Goal: Check status: Check status

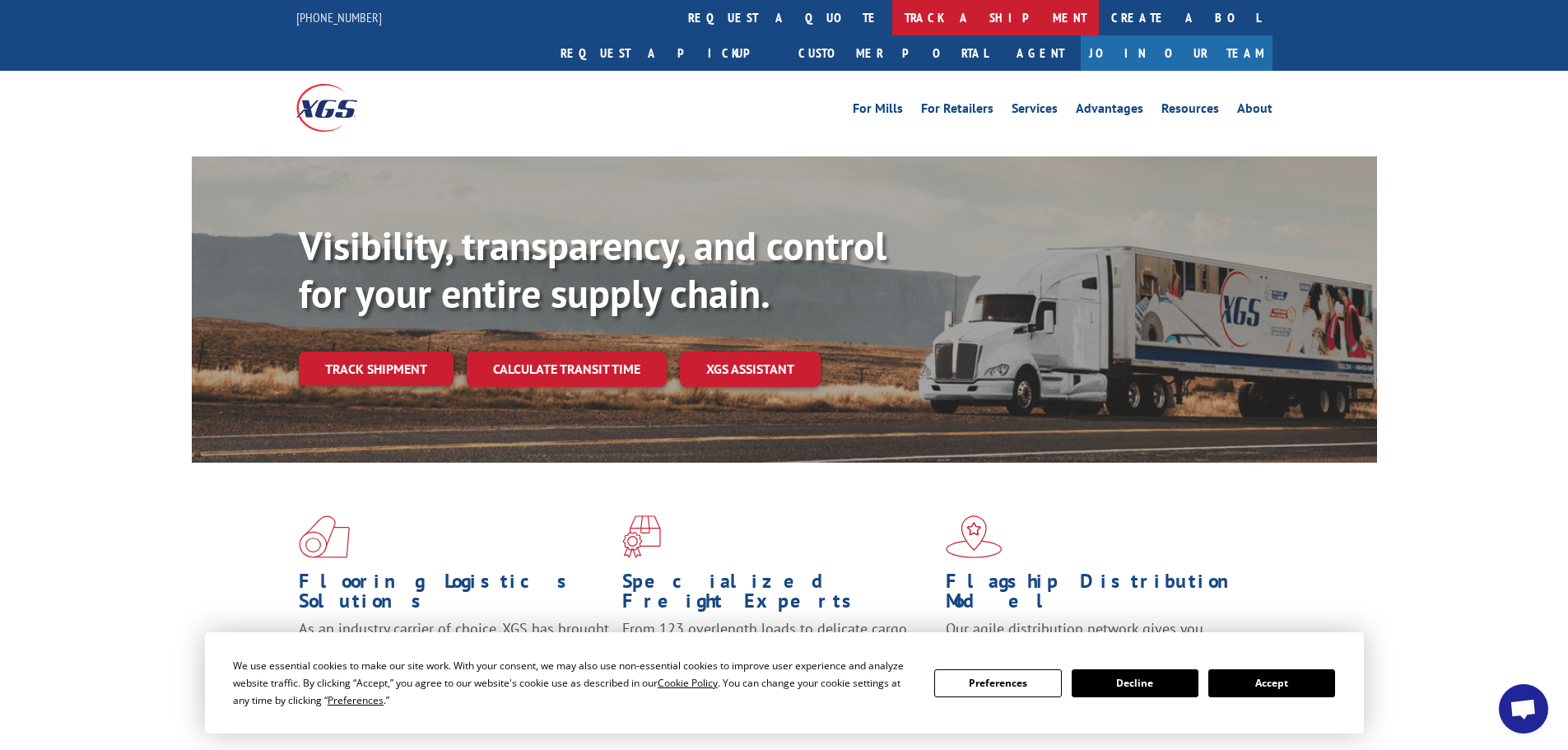
click at [892, 18] on link "track a shipment" at bounding box center [995, 17] width 207 height 35
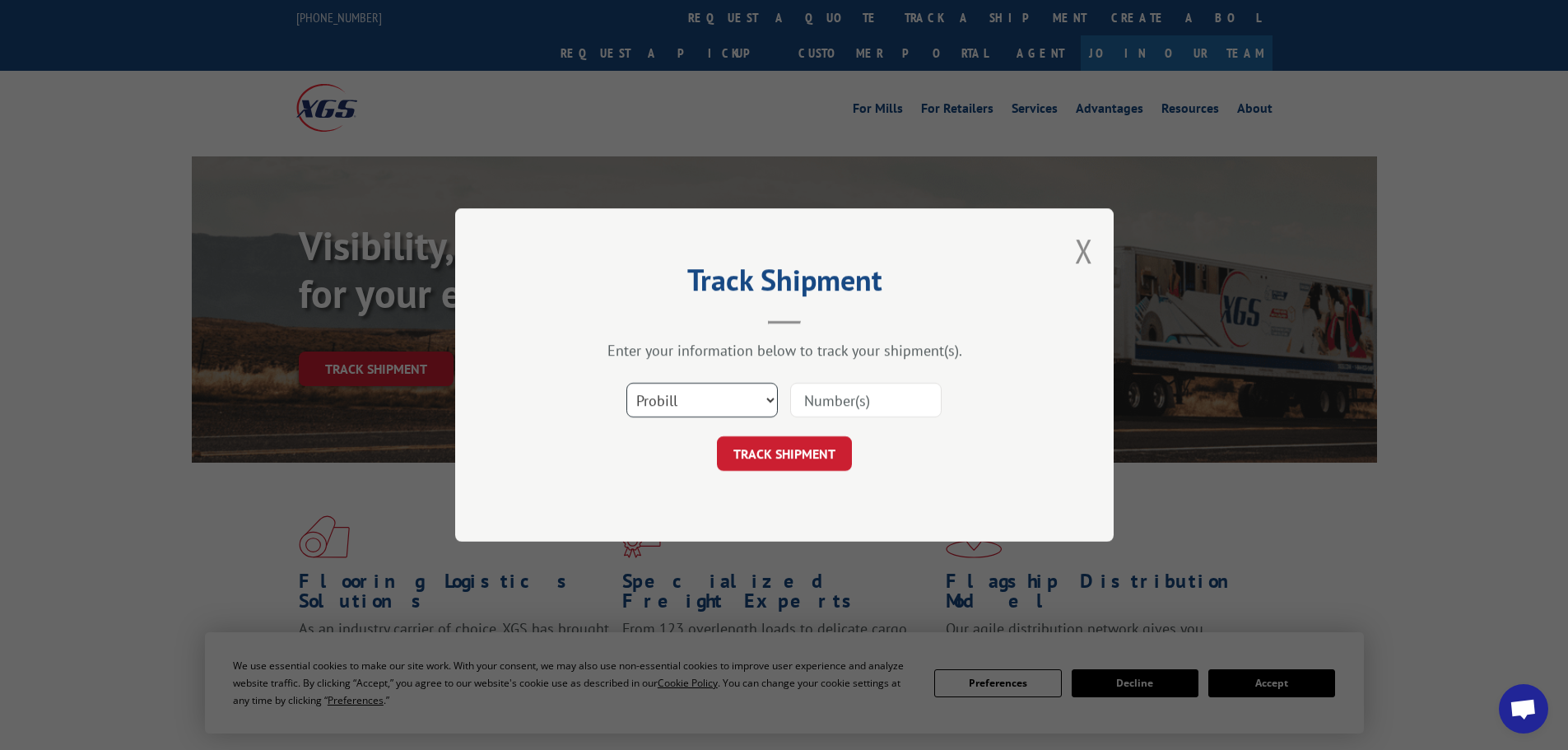
click at [768, 400] on select "Select category... Probill BOL PO" at bounding box center [702, 400] width 152 height 34
select select "bol"
click at [627, 383] on select "Select category... Probill BOL PO" at bounding box center [702, 400] width 152 height 34
click at [864, 400] on input at bounding box center [866, 400] width 152 height 34
type input "3371174"
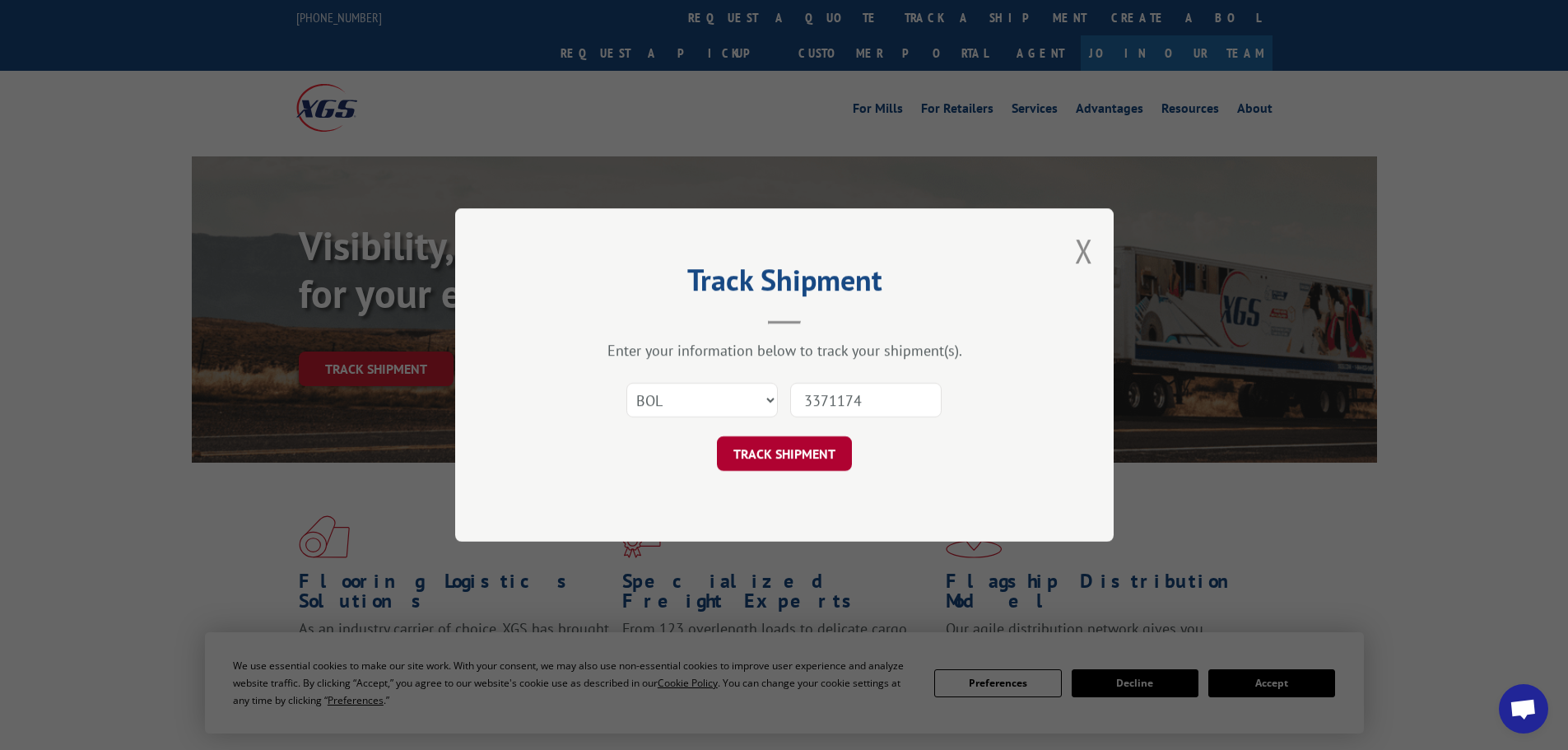
click at [793, 452] on button "TRACK SHIPMENT" at bounding box center [784, 453] width 135 height 34
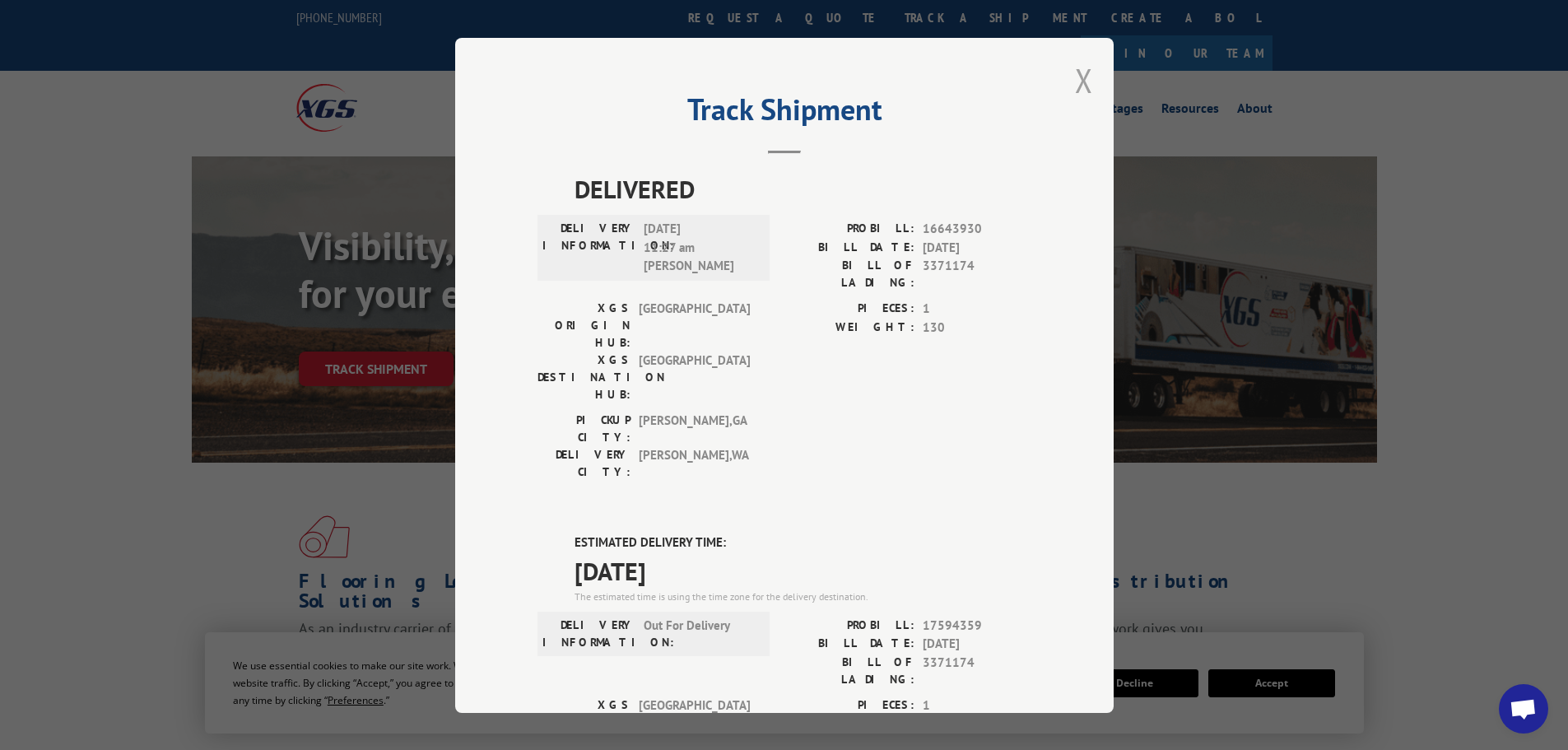
click at [1075, 82] on button "Close modal" at bounding box center [1084, 81] width 18 height 44
